Goal: Information Seeking & Learning: Check status

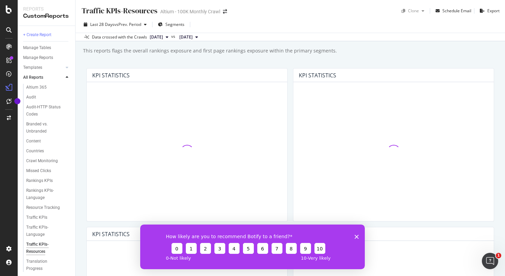
click at [357, 237] on icon "Close survey" at bounding box center [357, 236] width 4 height 4
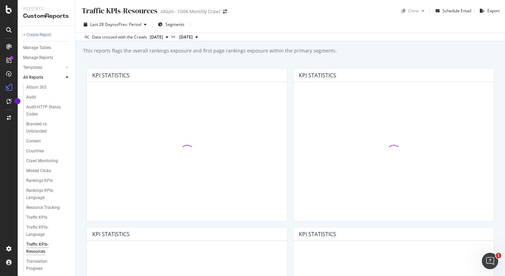
click at [163, 37] on span "[DATE]" at bounding box center [156, 37] width 13 height 6
click at [225, 24] on div "Last 28 Days vs Prev. Period Segments" at bounding box center [291, 26] width 430 height 14
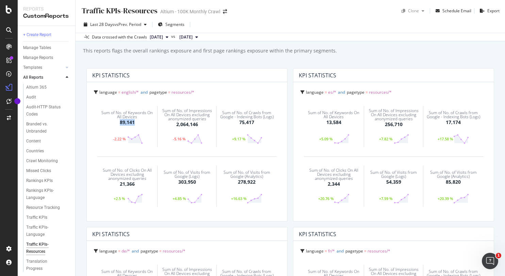
drag, startPoint x: 136, startPoint y: 123, endPoint x: 118, endPoint y: 123, distance: 18.0
click at [118, 123] on div "Sum of No. of Keywords On All Devices 89,141" at bounding box center [127, 118] width 56 height 25
copy div "89,141"
drag, startPoint x: 343, startPoint y: 122, endPoint x: 321, endPoint y: 123, distance: 21.8
click at [321, 123] on div "Sum of No. of Keywords On All Devices 13,584" at bounding box center [334, 118] width 56 height 25
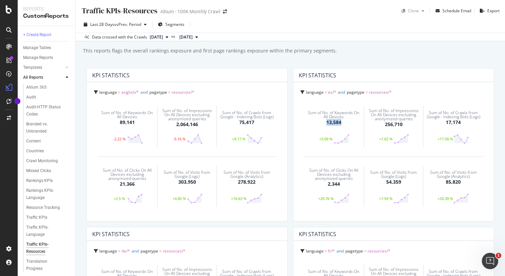
copy div "13,584"
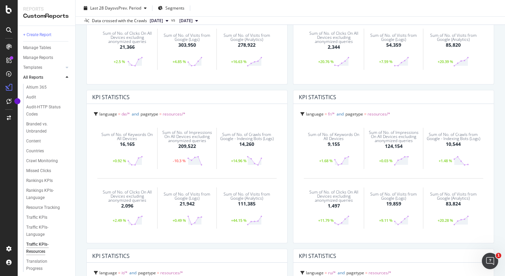
scroll to position [163, 0]
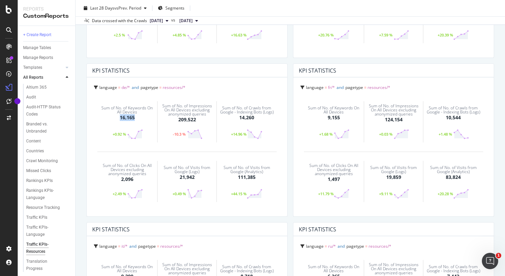
drag, startPoint x: 136, startPoint y: 118, endPoint x: 116, endPoint y: 118, distance: 20.8
click at [116, 118] on div "Sum of No. of Keywords On All Devices 16,165" at bounding box center [127, 113] width 56 height 25
copy div "16,165"
drag, startPoint x: 341, startPoint y: 117, endPoint x: 322, endPoint y: 117, distance: 18.4
click at [322, 117] on div "Sum of No. of Keywords On All Devices 9,155" at bounding box center [334, 113] width 56 height 25
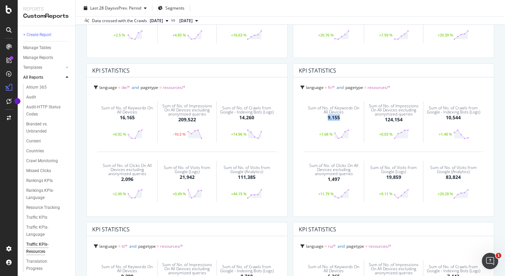
copy div "9,155"
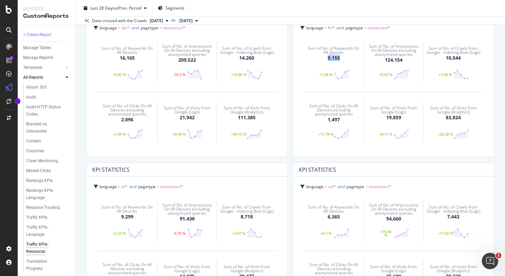
scroll to position [271, 0]
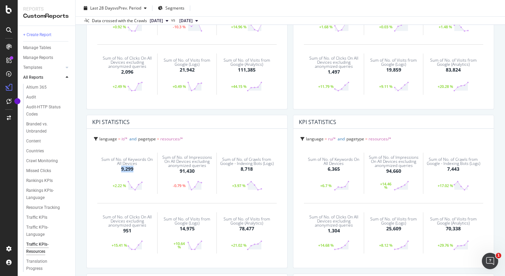
drag, startPoint x: 135, startPoint y: 171, endPoint x: 120, endPoint y: 170, distance: 14.7
click at [120, 170] on div "Sum of No. of Keywords On All Devices 9,299" at bounding box center [127, 164] width 56 height 25
copy div "9,299"
drag, startPoint x: 344, startPoint y: 170, endPoint x: 322, endPoint y: 170, distance: 21.8
click at [322, 170] on div "Sum of No. of Keywords On All Devices 6,365" at bounding box center [334, 164] width 56 height 25
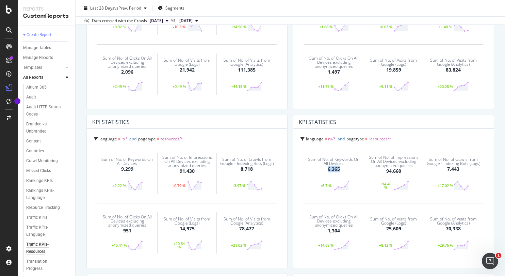
copy div "6,365"
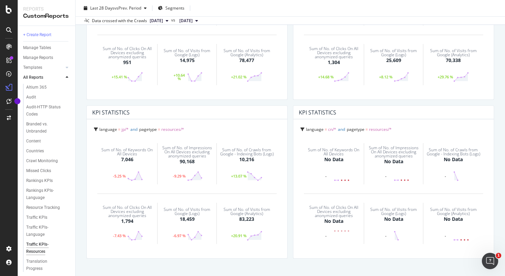
scroll to position [440, 0]
drag, startPoint x: 135, startPoint y: 158, endPoint x: 116, endPoint y: 158, distance: 18.7
click at [116, 158] on div "Sum of No. of Keywords On All Devices 7,046" at bounding box center [127, 154] width 56 height 25
copy div "7,046"
